Goal: Transaction & Acquisition: Subscribe to service/newsletter

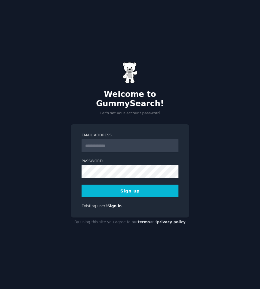
click at [125, 143] on input "Email Address" at bounding box center [130, 145] width 97 height 13
type input "**********"
click at [156, 186] on button "Sign up" at bounding box center [130, 190] width 97 height 13
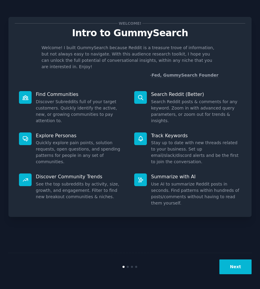
click at [231, 271] on button "Next" at bounding box center [236, 266] width 32 height 15
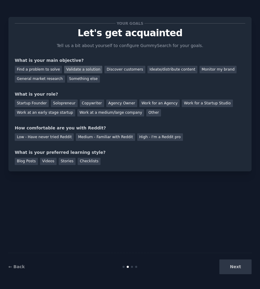
click at [72, 71] on div "Validate a solution" at bounding box center [83, 70] width 38 height 8
click at [65, 102] on div "Solopreneur" at bounding box center [64, 103] width 27 height 8
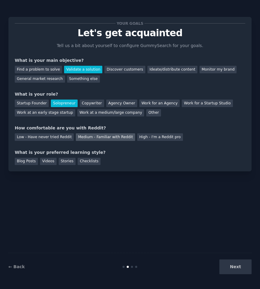
click at [84, 140] on div "Medium - Familiar with Reddit" at bounding box center [105, 137] width 59 height 8
click at [52, 162] on div "Videos" at bounding box center [48, 162] width 17 height 8
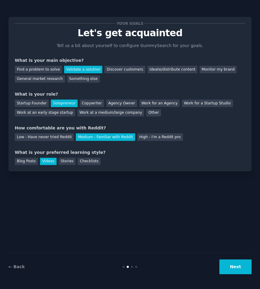
click at [232, 268] on button "Next" at bounding box center [236, 266] width 32 height 15
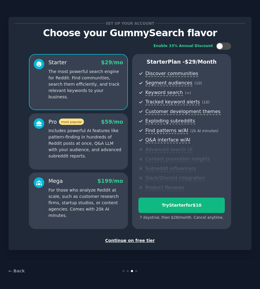
click at [68, 132] on p "Includes powerful AI features like pattern-finding in hundreds of Reddit posts …" at bounding box center [86, 144] width 75 height 32
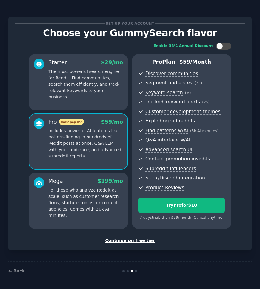
click at [81, 71] on p "The most powerful search engine for Reddit. Find communities, search them effic…" at bounding box center [86, 84] width 75 height 32
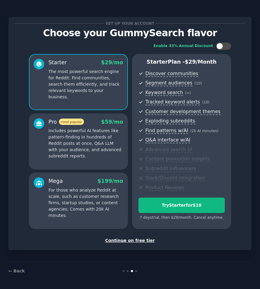
click at [100, 133] on p "Includes powerful AI features like pattern-finding in hundreds of Reddit posts …" at bounding box center [86, 144] width 75 height 32
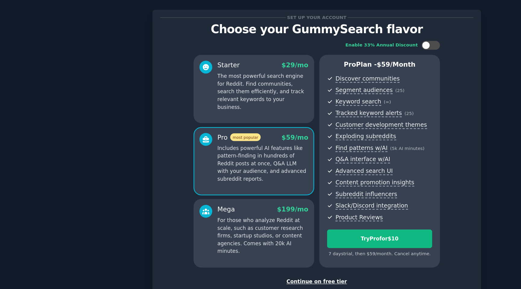
click at [230, 90] on p "The most powerful search engine for Reddit. Find communities, search them effic…" at bounding box center [216, 84] width 75 height 32
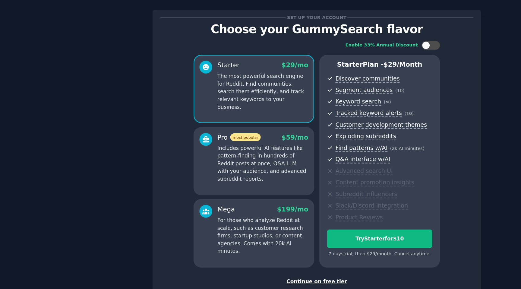
click at [228, 135] on p "Includes powerful AI features like pattern-finding in hundreds of Reddit posts …" at bounding box center [216, 144] width 75 height 32
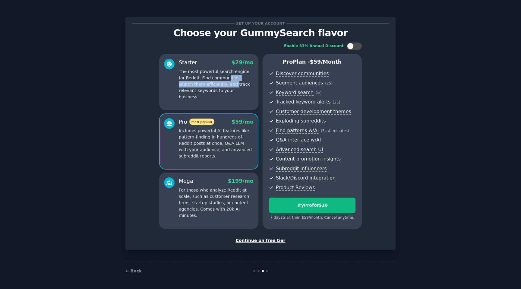
click at [219, 81] on p "The most powerful search engine for Reddit. Find communities, search them effic…" at bounding box center [216, 84] width 75 height 32
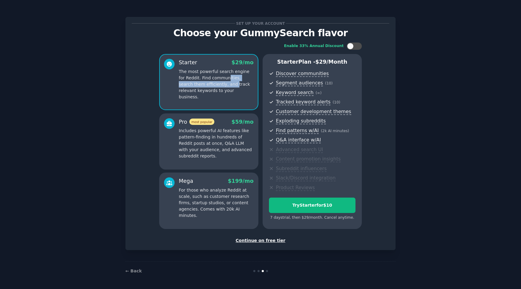
click at [237, 134] on p "Includes powerful AI features like pattern-finding in hundreds of Reddit posts …" at bounding box center [216, 144] width 75 height 32
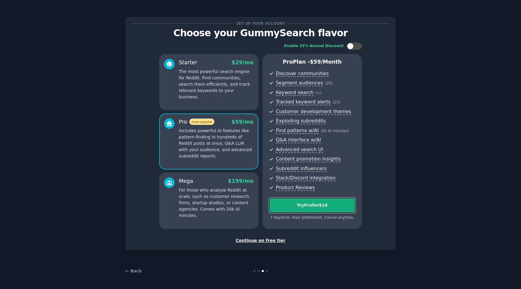
click at [260, 207] on div "Try Pro for $10" at bounding box center [312, 205] width 86 height 6
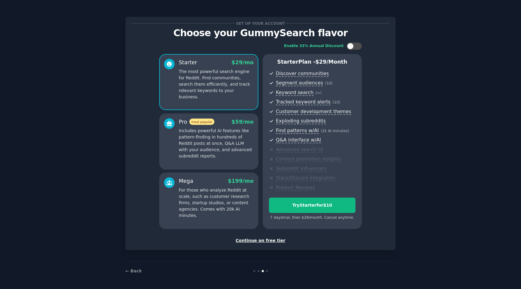
click at [235, 134] on p "Includes powerful AI features like pattern-finding in hundreds of Reddit posts …" at bounding box center [216, 144] width 75 height 32
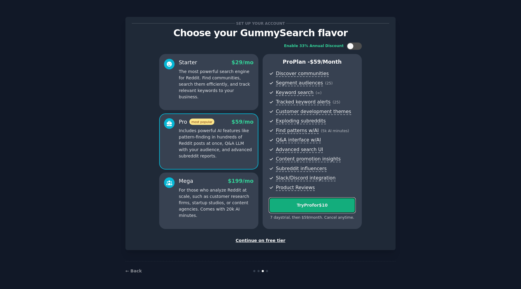
click at [304, 206] on div "Try Pro for $10" at bounding box center [312, 205] width 86 height 6
